Goal: Information Seeking & Learning: Learn about a topic

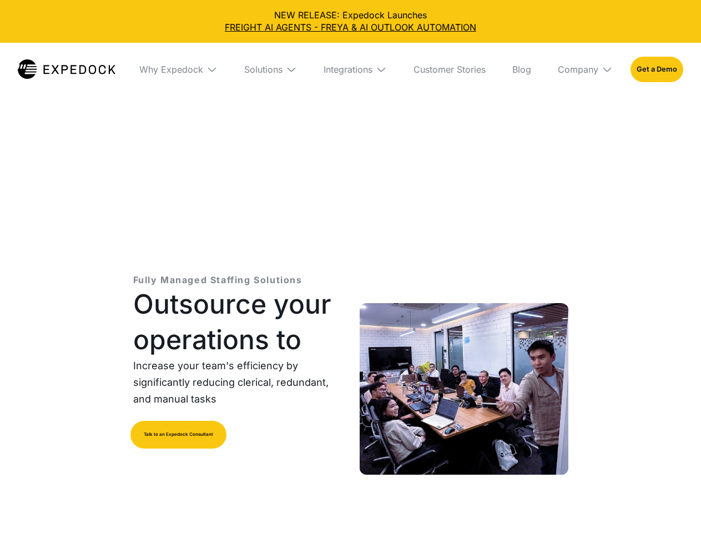
select select
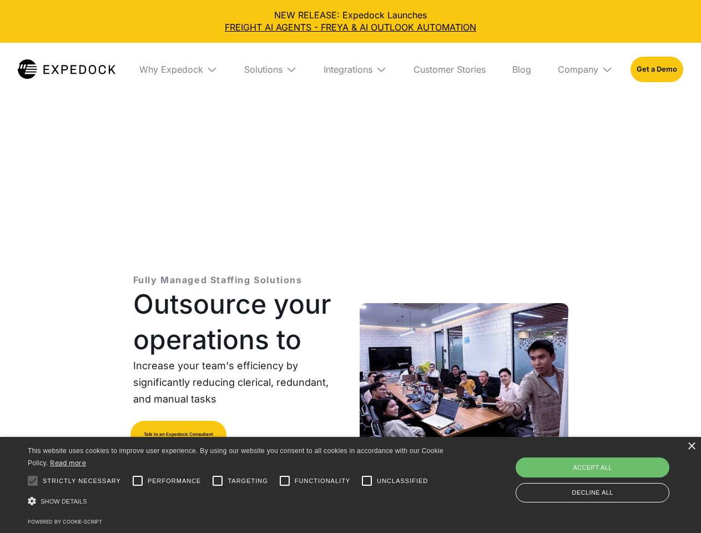
click at [350, 69] on div "Integrations" at bounding box center [348, 69] width 49 height 11
click at [178, 69] on div "Why Expedock" at bounding box center [171, 69] width 64 height 11
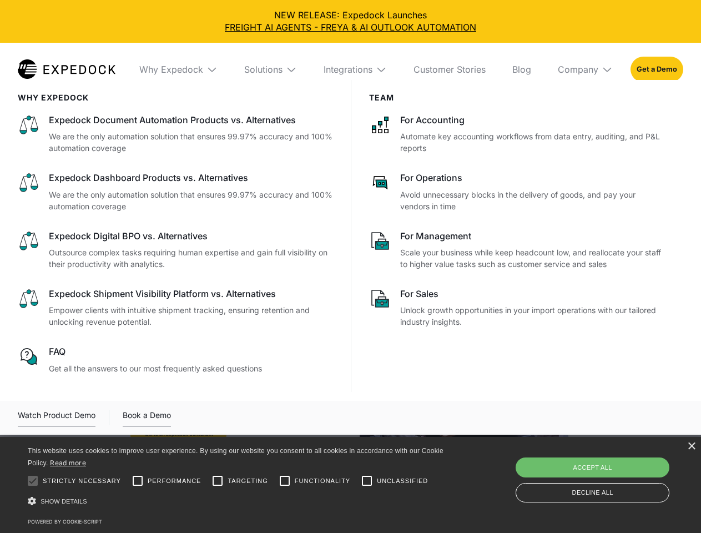
click at [270, 69] on div "Solutions" at bounding box center [263, 69] width 38 height 11
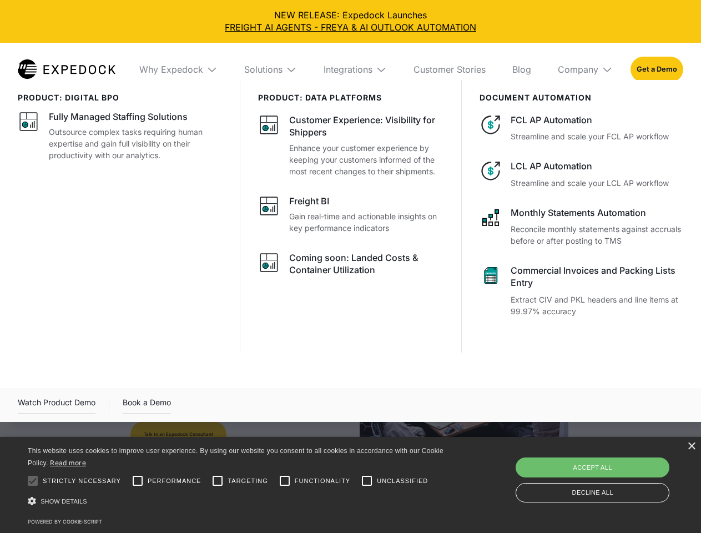
click at [355, 69] on div "Integrations" at bounding box center [348, 69] width 49 height 11
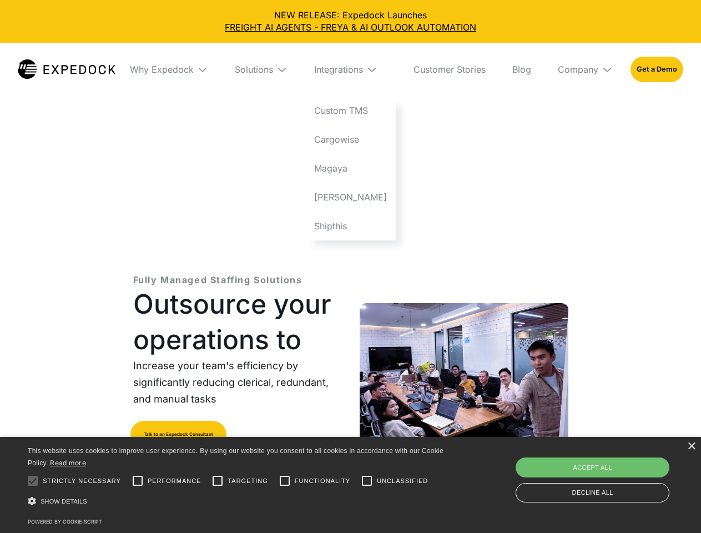
click at [585, 69] on div "Company" at bounding box center [578, 69] width 41 height 11
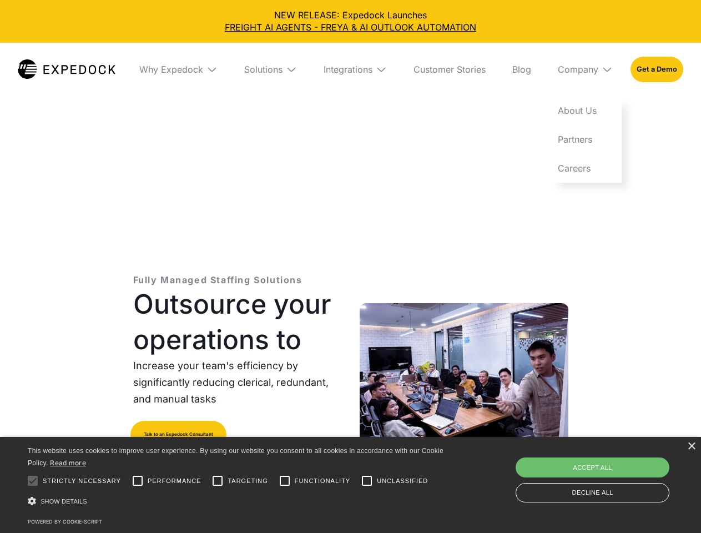
click at [33, 481] on div at bounding box center [33, 481] width 22 height 22
click at [138, 481] on input "Performance" at bounding box center [138, 481] width 22 height 22
checkbox input "true"
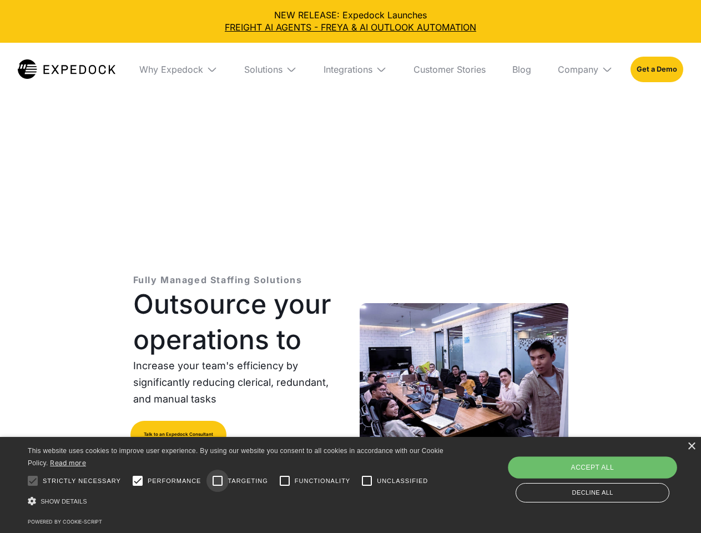
click at [218, 481] on input "Targeting" at bounding box center [218, 481] width 22 height 22
checkbox input "true"
